Goal: Task Accomplishment & Management: Use online tool/utility

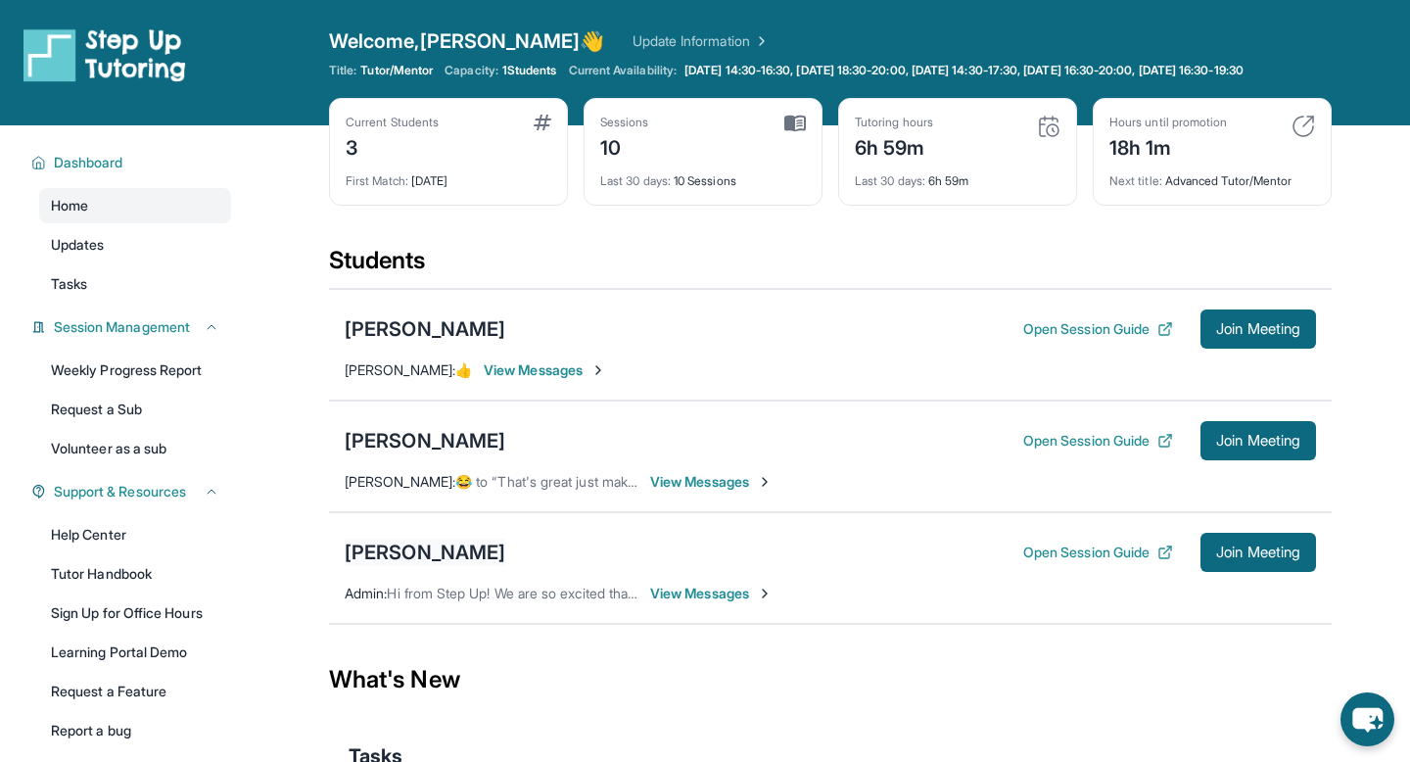
click at [410, 566] on div "[PERSON_NAME]" at bounding box center [425, 552] width 161 height 27
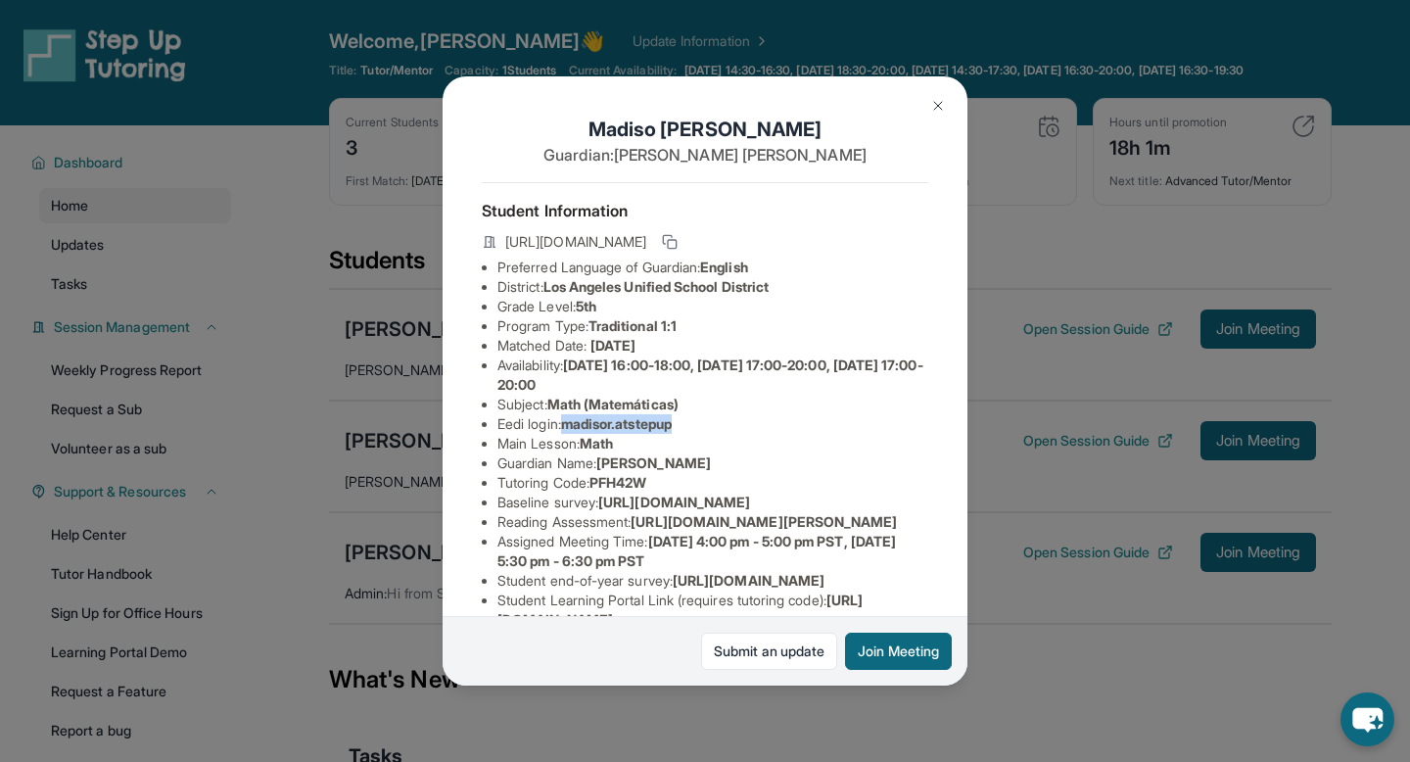
drag, startPoint x: 570, startPoint y: 424, endPoint x: 742, endPoint y: 421, distance: 172.4
click at [742, 421] on li "Eedi login : madisor.atstepup" at bounding box center [713, 424] width 431 height 20
copy span "madisor.atstepup"
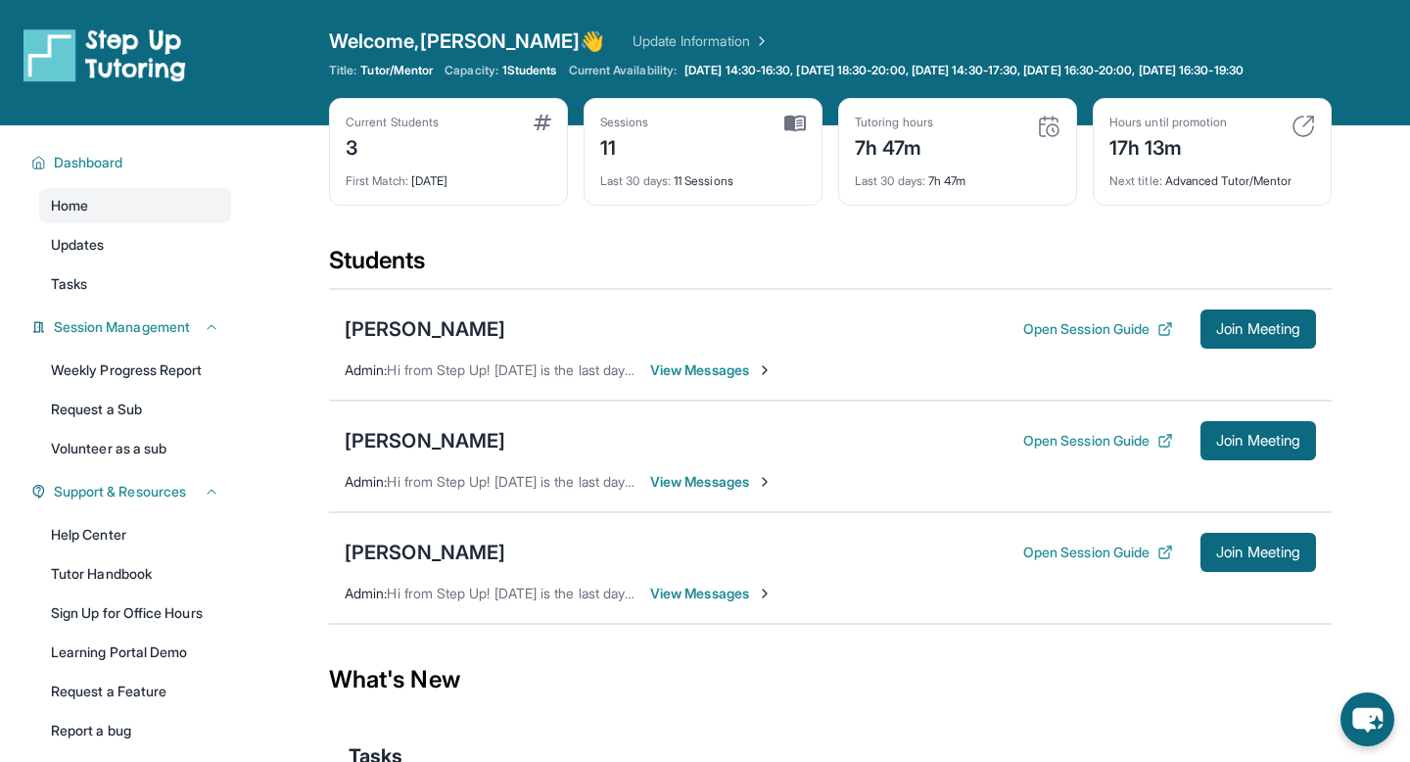
click at [639, 237] on div "Current Students 3 First Match : 16 days ago Sessions 11 Last 30 days : 11 Sess…" at bounding box center [830, 171] width 1003 height 147
click at [1314, 288] on div "Students" at bounding box center [830, 266] width 1003 height 43
click at [1279, 349] on button "Join Meeting" at bounding box center [1259, 329] width 116 height 39
click at [1247, 349] on button "Join Meeting" at bounding box center [1259, 329] width 116 height 39
